Goal: Information Seeking & Learning: Learn about a topic

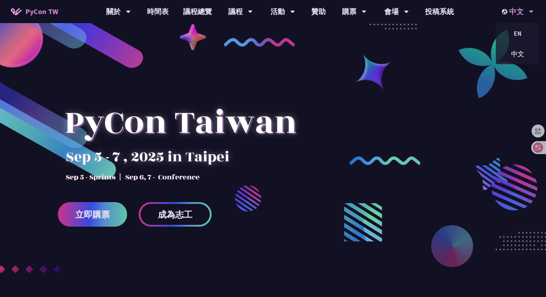
click at [513, 42] on div "EN" at bounding box center [517, 33] width 43 height 21
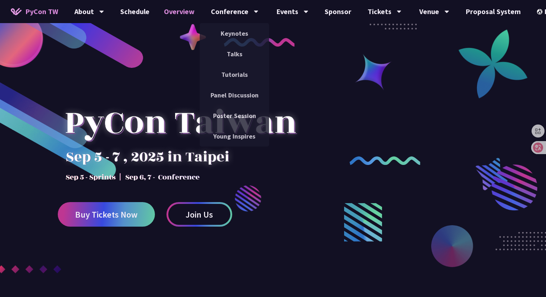
click at [188, 8] on link "Overview" at bounding box center [179, 11] width 45 height 23
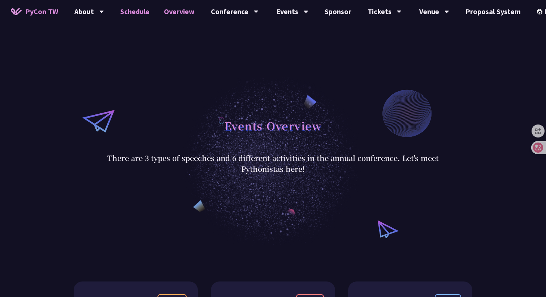
click at [139, 13] on link "Schedule" at bounding box center [135, 11] width 44 height 23
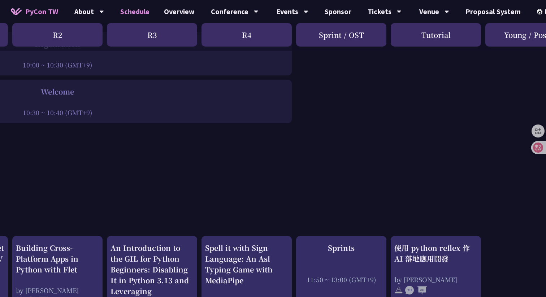
scroll to position [0, 184]
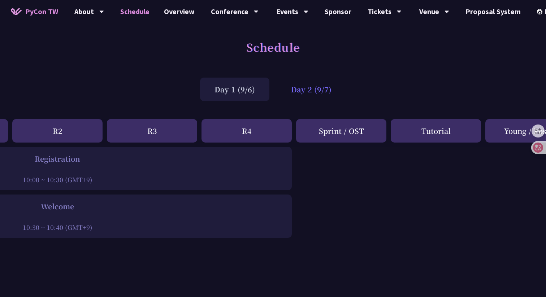
click at [305, 85] on div "Day 2 (9/7)" at bounding box center [311, 89] width 69 height 23
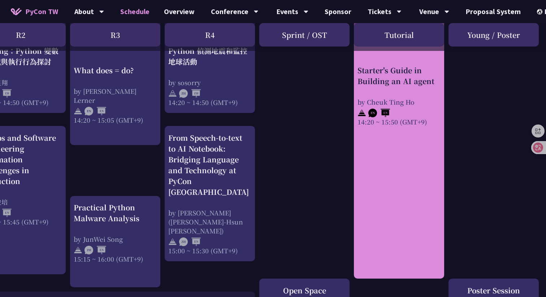
scroll to position [676, 221]
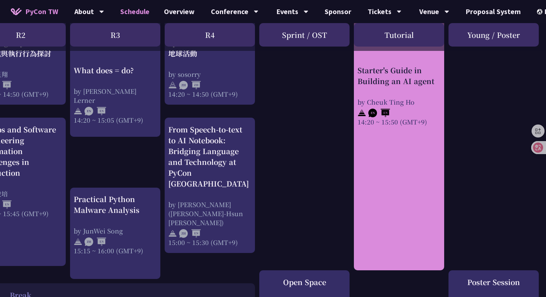
click at [376, 186] on link "Starter's Guide in Building an AI agent by [PERSON_NAME] 14:20 ~ 15:50 (GMT+9)" at bounding box center [399, 140] width 83 height 249
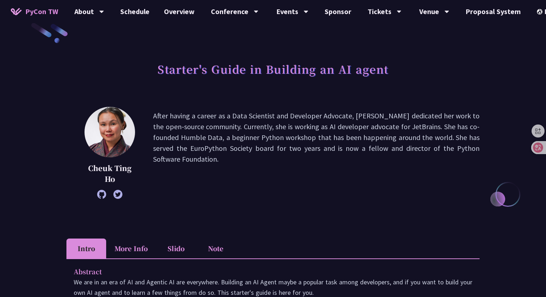
scroll to position [17, 0]
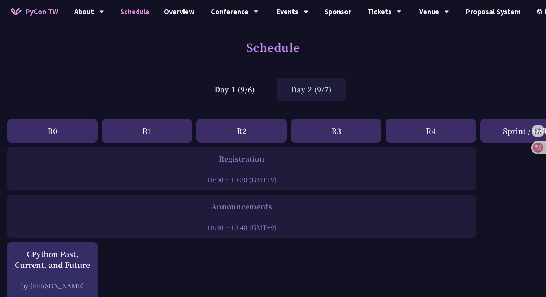
click at [327, 95] on div "Day 2 (9/7)" at bounding box center [311, 89] width 69 height 23
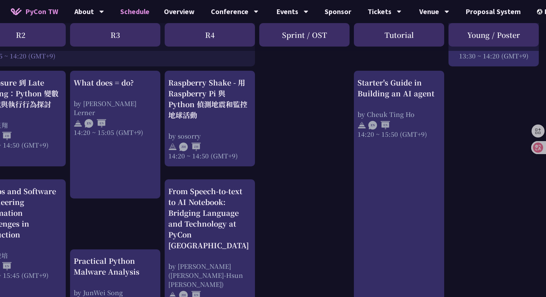
scroll to position [615, 221]
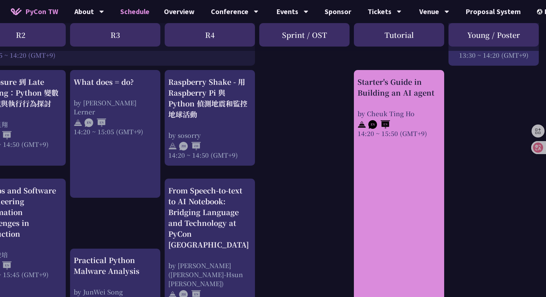
click at [373, 201] on link "Starter's Guide in Building an AI agent by [PERSON_NAME] 14:20 ~ 15:50 (GMT+9)" at bounding box center [399, 201] width 83 height 249
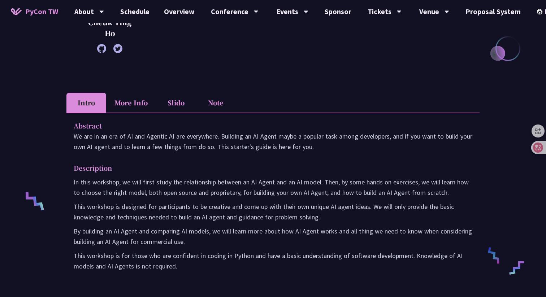
scroll to position [167, 0]
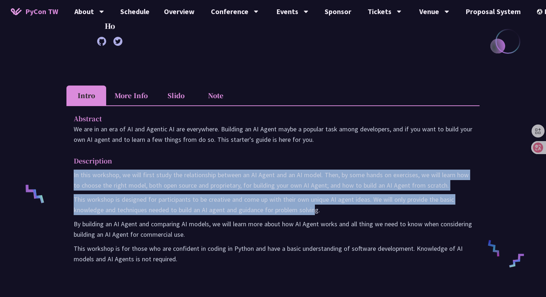
drag, startPoint x: 306, startPoint y: 167, endPoint x: 318, endPoint y: 211, distance: 45.5
click at [318, 211] on div "Description In this workshop, we will first study the relationship between an A…" at bounding box center [273, 210] width 399 height 109
click at [318, 211] on p "This workshop is designed for participants to be creative and come up with thei…" at bounding box center [273, 204] width 399 height 21
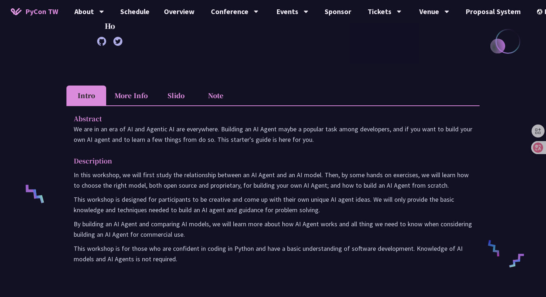
click at [298, 42] on p "After having a career as a Data Scientist and Developer Advocate, [PERSON_NAME]…" at bounding box center [316, -1] width 327 height 85
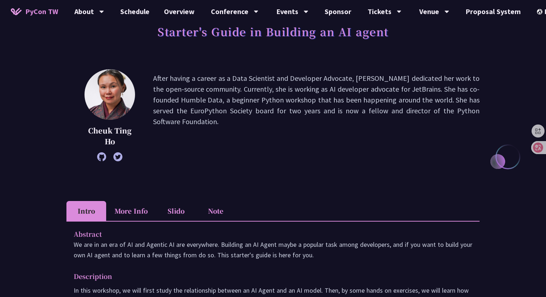
scroll to position [35, 0]
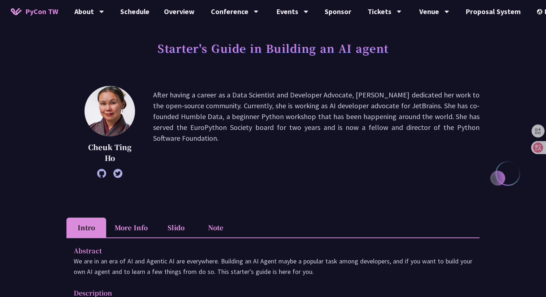
click at [101, 177] on icon at bounding box center [101, 173] width 9 height 9
click at [341, 187] on div "[PERSON_NAME] After having a career as a Data Scientist and Developer Advocate,…" at bounding box center [272, 143] width 413 height 114
